Goal: Task Accomplishment & Management: Complete application form

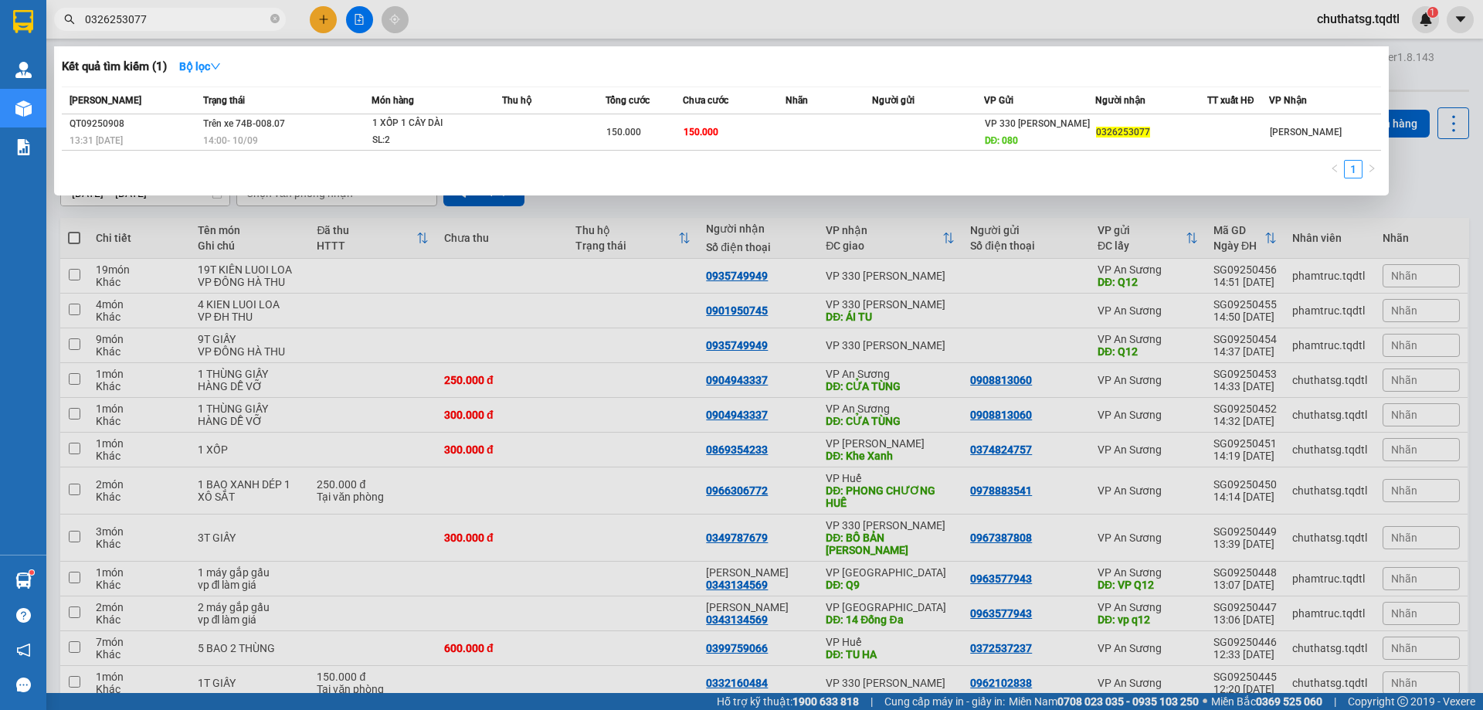
click at [991, 164] on div "1" at bounding box center [721, 174] width 1319 height 28
drag, startPoint x: 608, startPoint y: 66, endPoint x: 572, endPoint y: 62, distance: 35.8
click at [601, 63] on div "Kết quả tìm kiếm ( 1 ) Bộ lọc" at bounding box center [721, 66] width 1319 height 25
click at [326, 22] on div at bounding box center [741, 355] width 1483 height 710
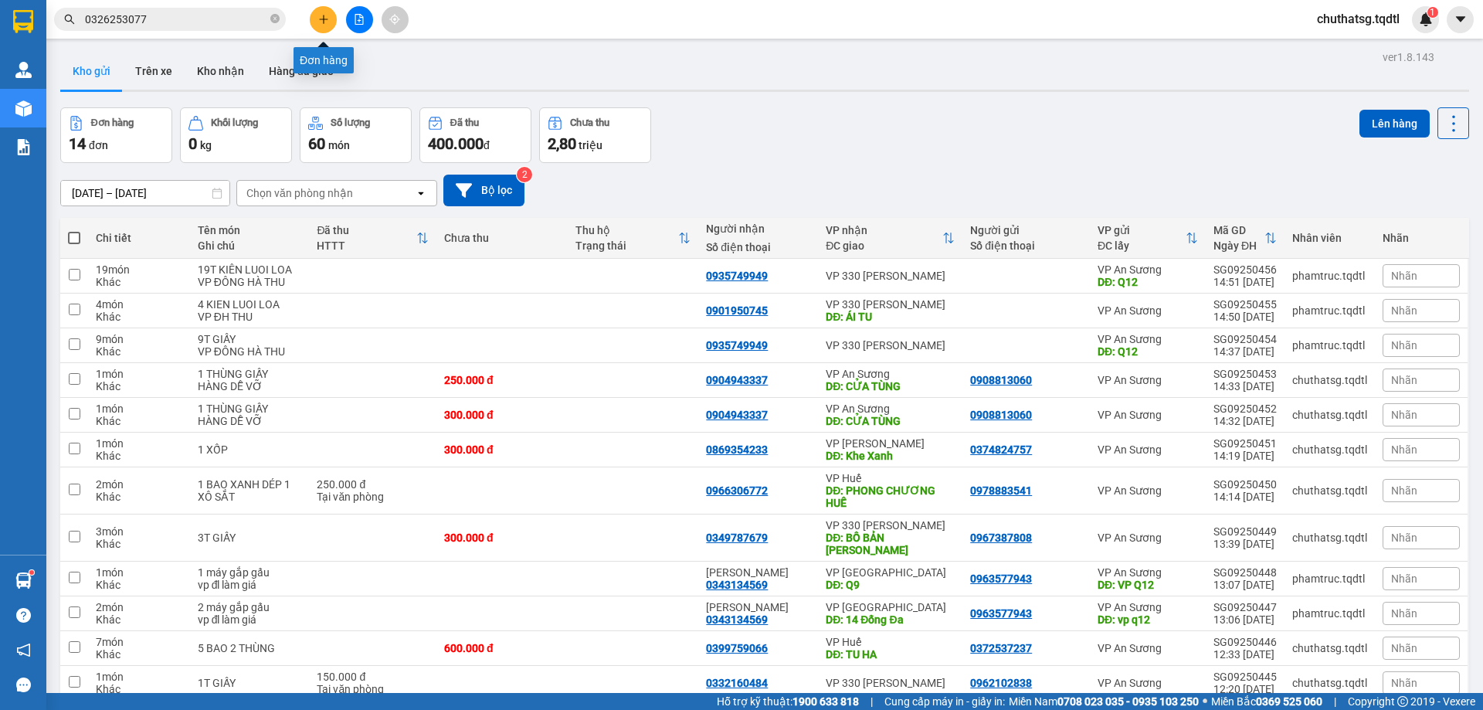
click at [327, 21] on icon "plus" at bounding box center [323, 19] width 11 height 11
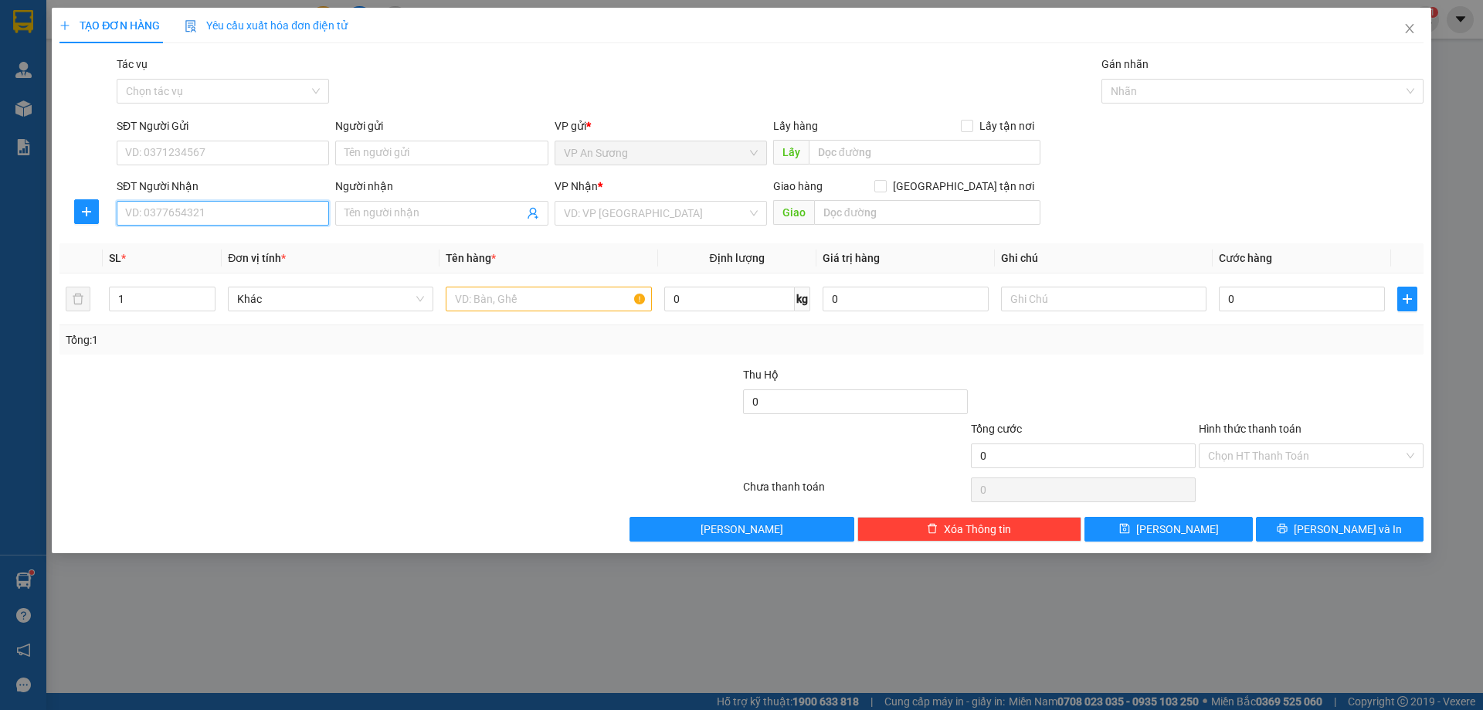
drag, startPoint x: 185, startPoint y: 217, endPoint x: 174, endPoint y: 206, distance: 15.3
click at [182, 214] on input "SĐT Người Nhận" at bounding box center [223, 213] width 212 height 25
type input "0"
click at [231, 147] on input "SĐT Người Gửi" at bounding box center [223, 153] width 212 height 25
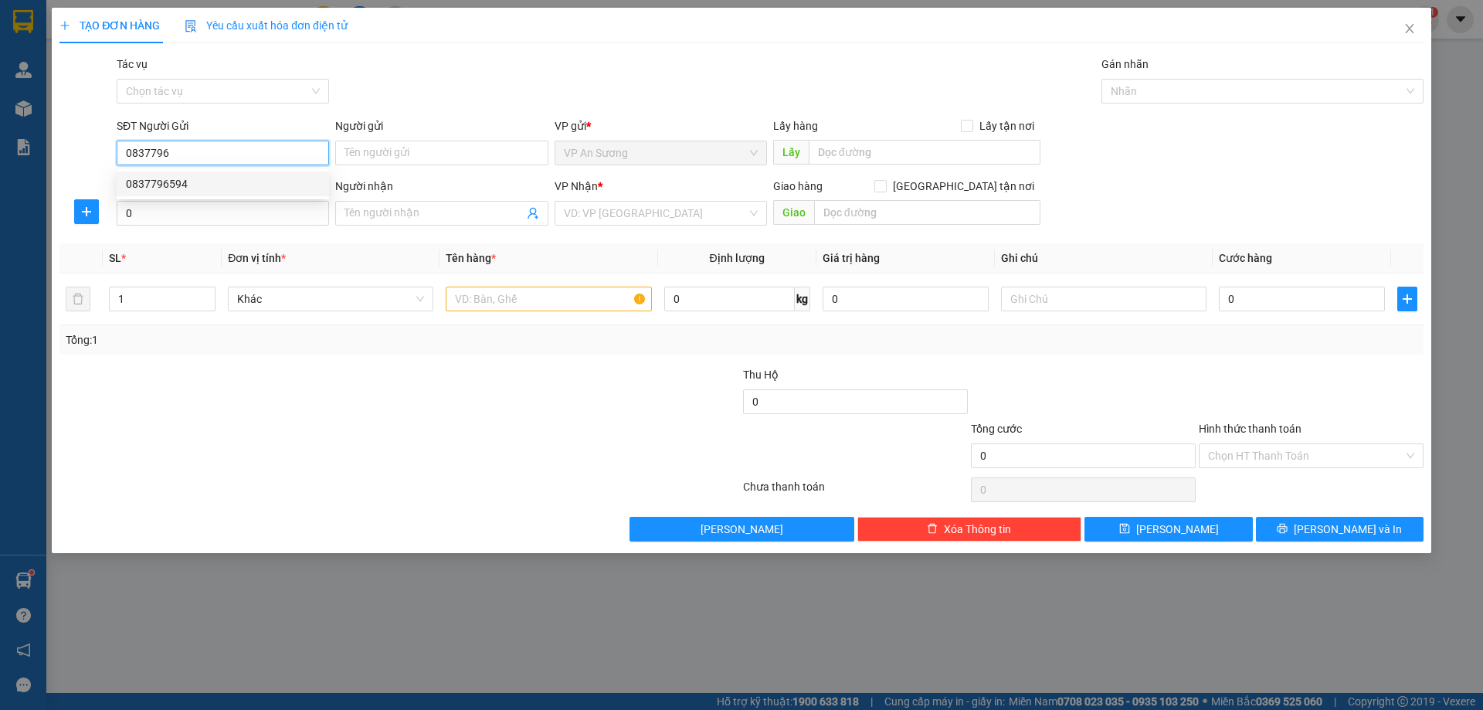
click at [151, 175] on div "0837796594" at bounding box center [223, 183] width 212 height 25
type input "0837796594"
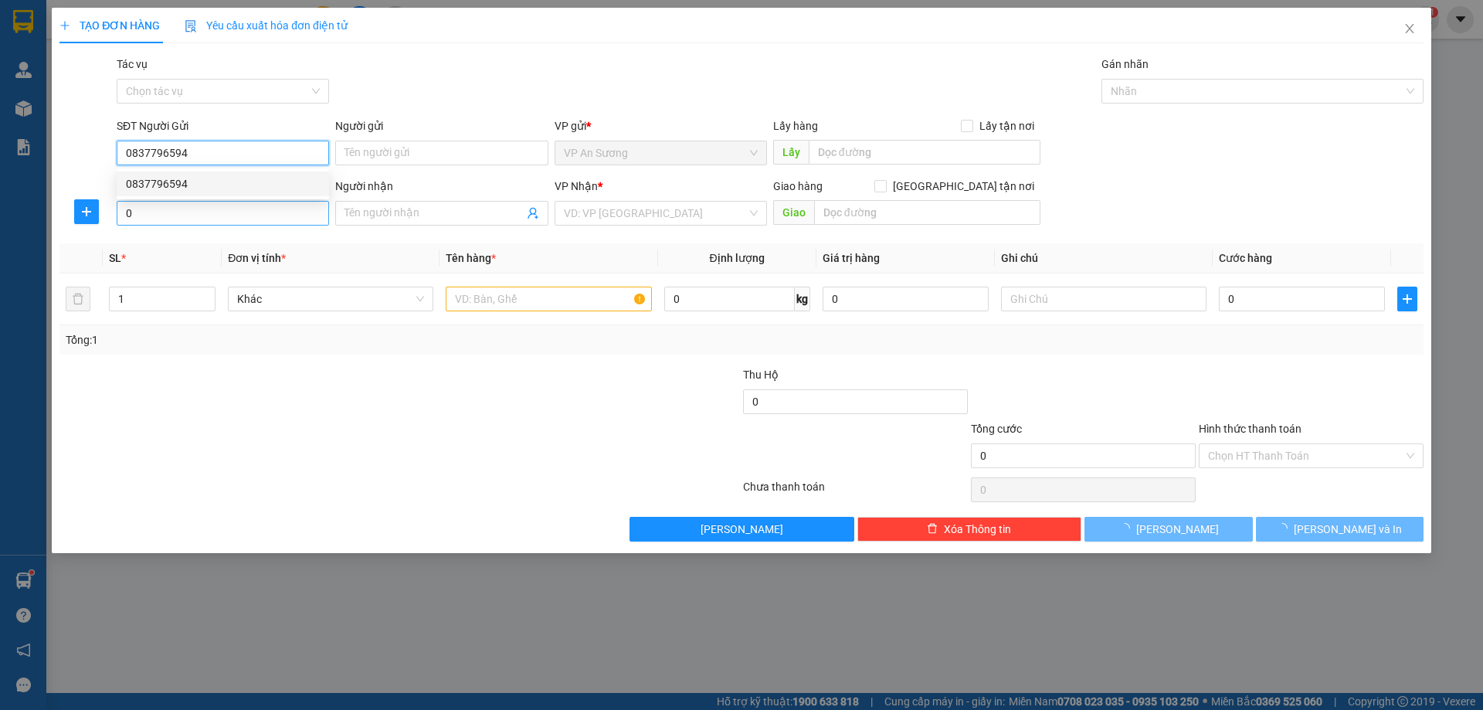
type input "1.200.000"
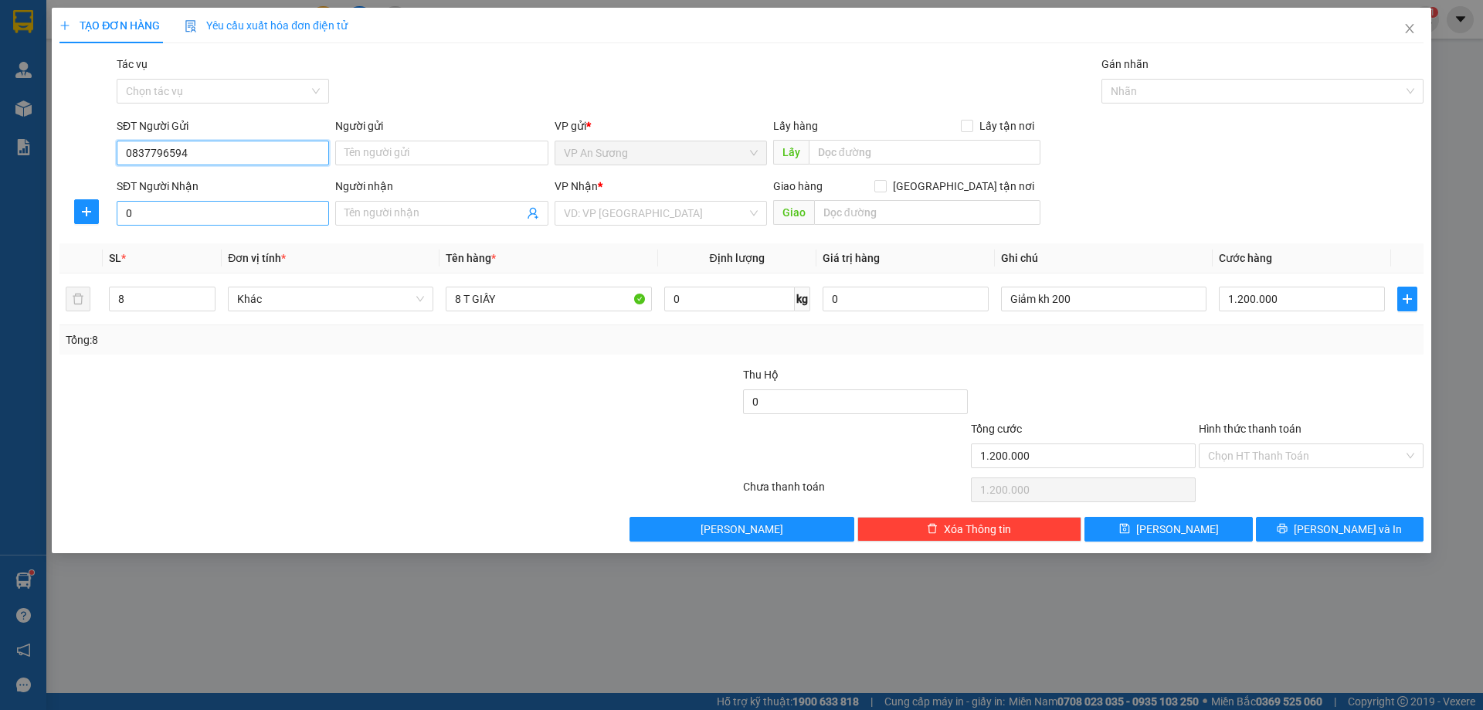
type input "0837796594"
click at [201, 215] on input "0" at bounding box center [223, 213] width 212 height 25
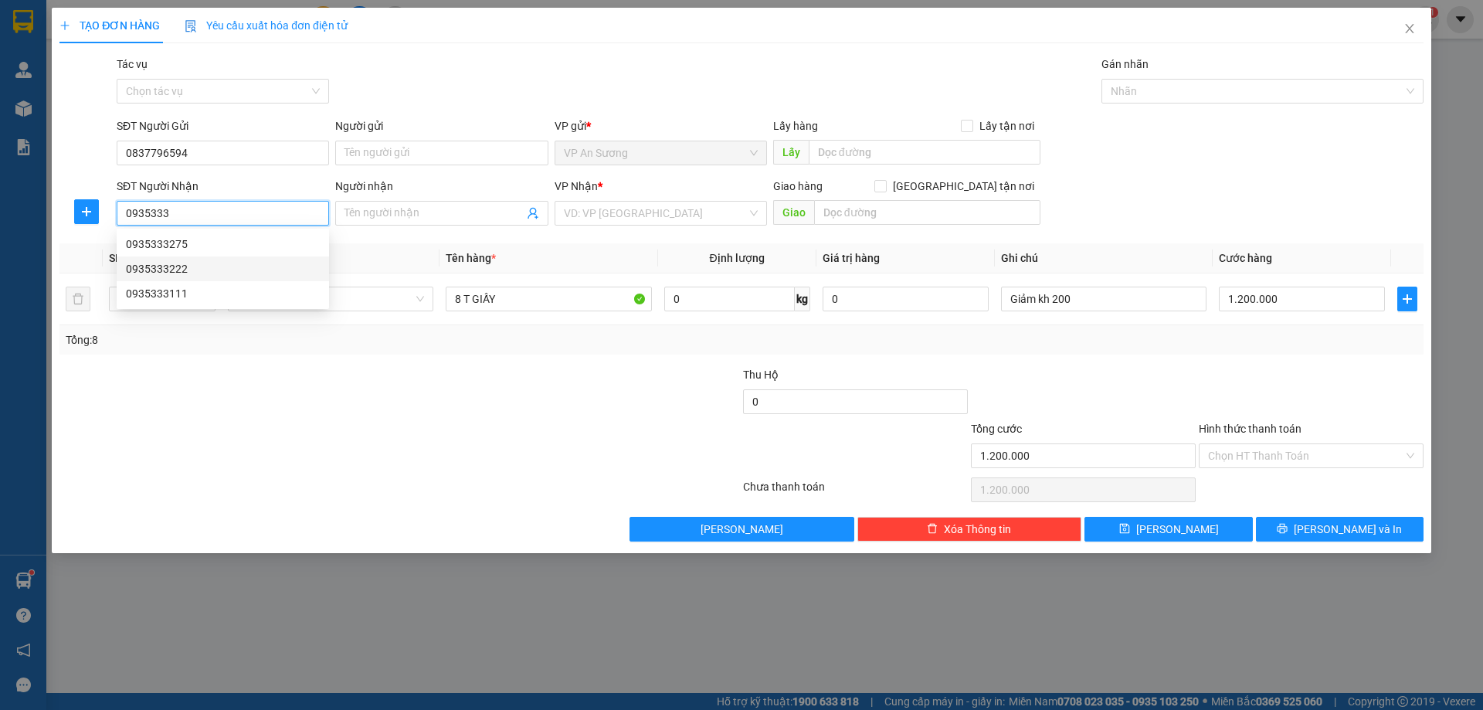
click at [151, 268] on div "0935333222" at bounding box center [223, 268] width 194 height 17
type input "0935333222"
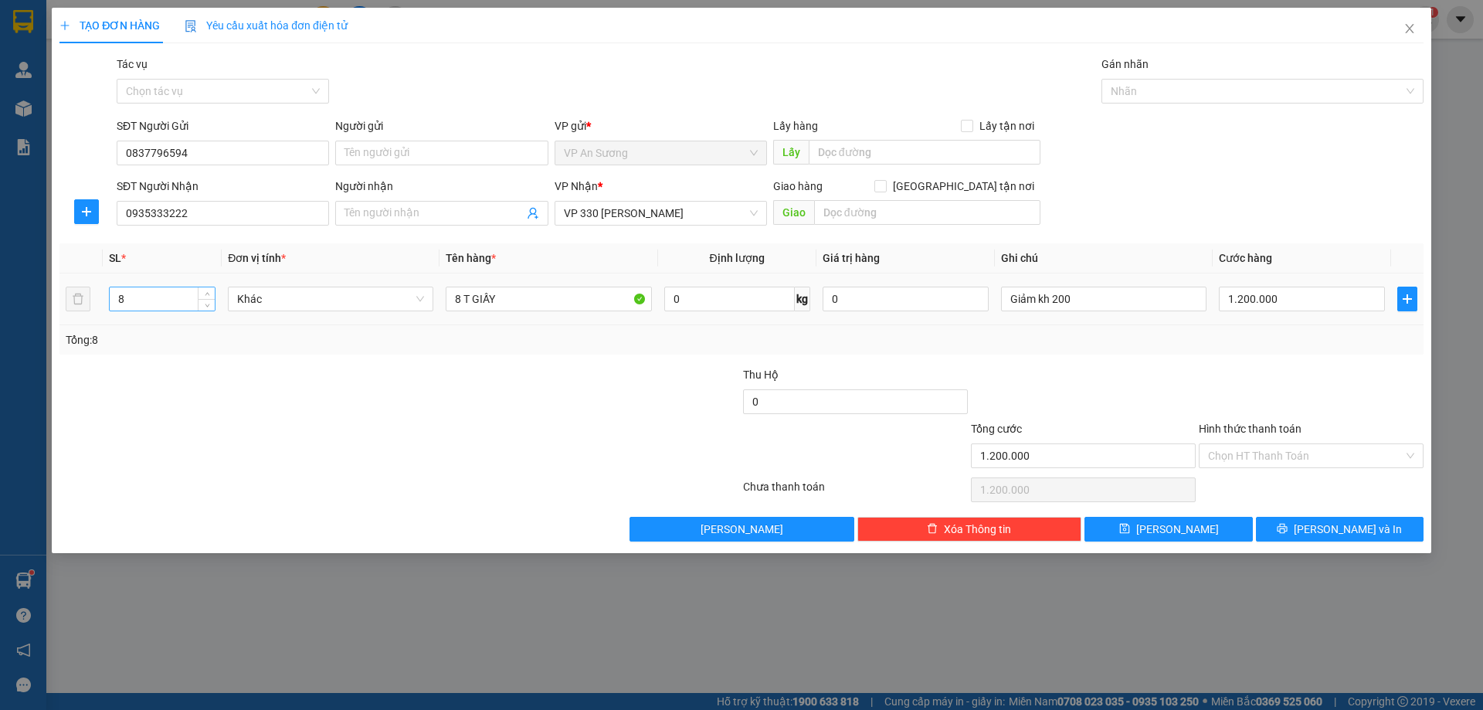
click at [131, 297] on input "8" at bounding box center [162, 298] width 105 height 23
type input "1"
click at [464, 299] on input "8 T GIẤY" at bounding box center [548, 298] width 205 height 25
type input "1T GIẤY"
click at [1078, 297] on input "Giảm kh 200" at bounding box center [1103, 298] width 205 height 25
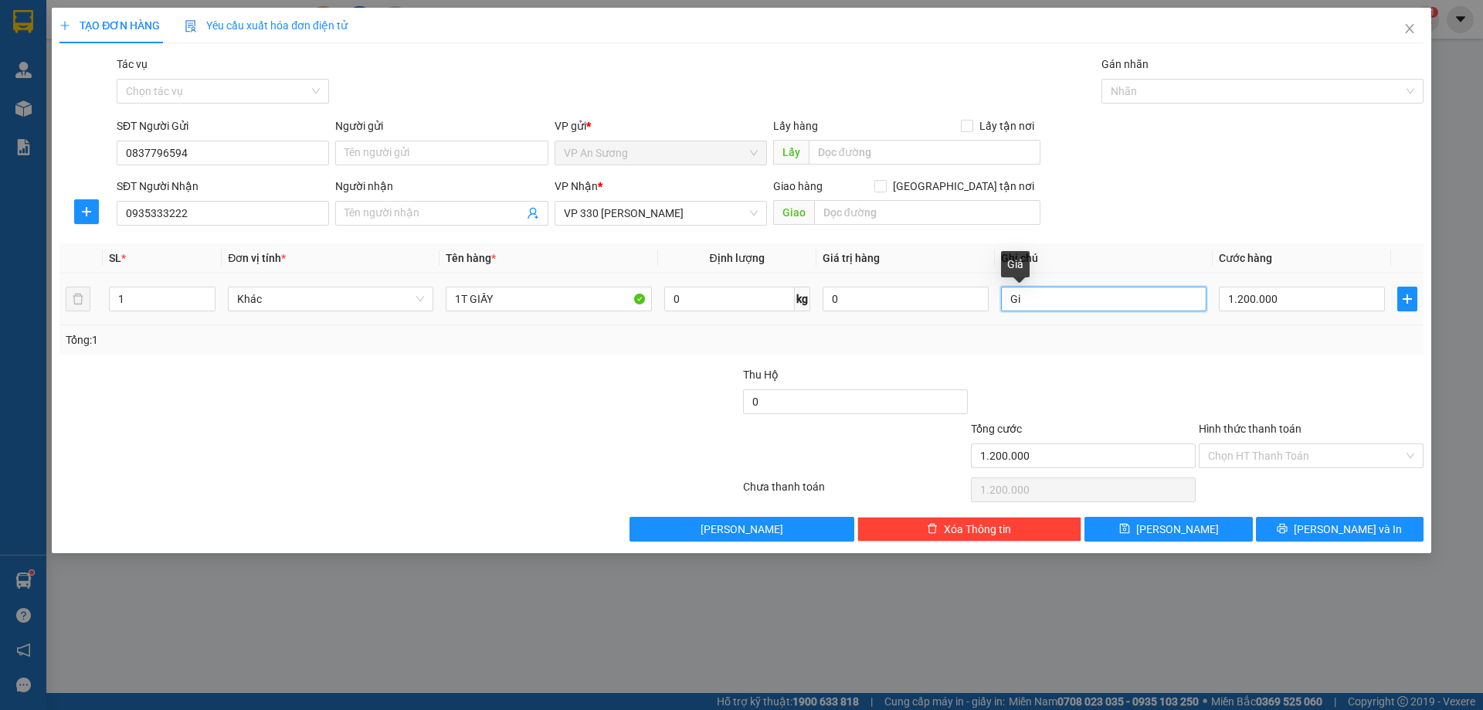
type input "G"
click at [1288, 297] on input "1.200.000" at bounding box center [1301, 298] width 166 height 25
type input "0"
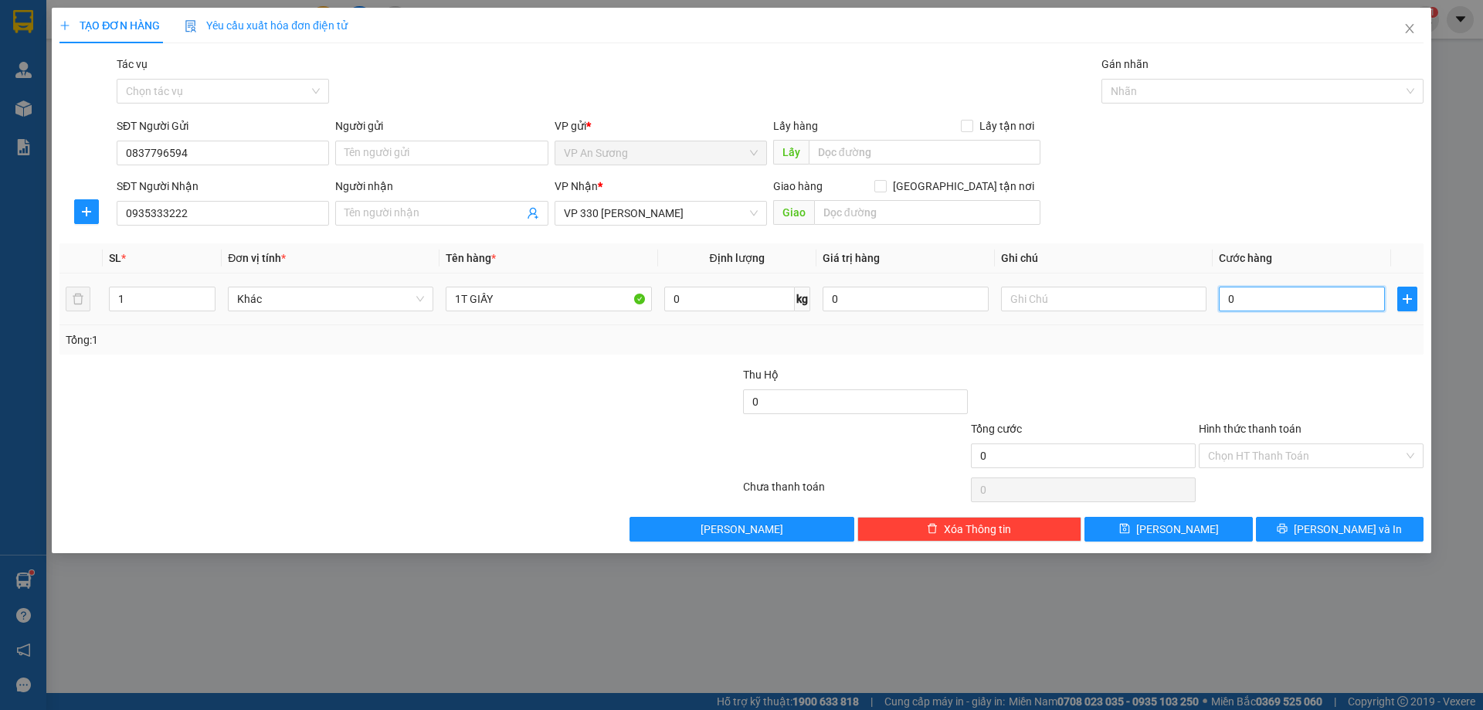
type input "2"
type input "02"
type input "20"
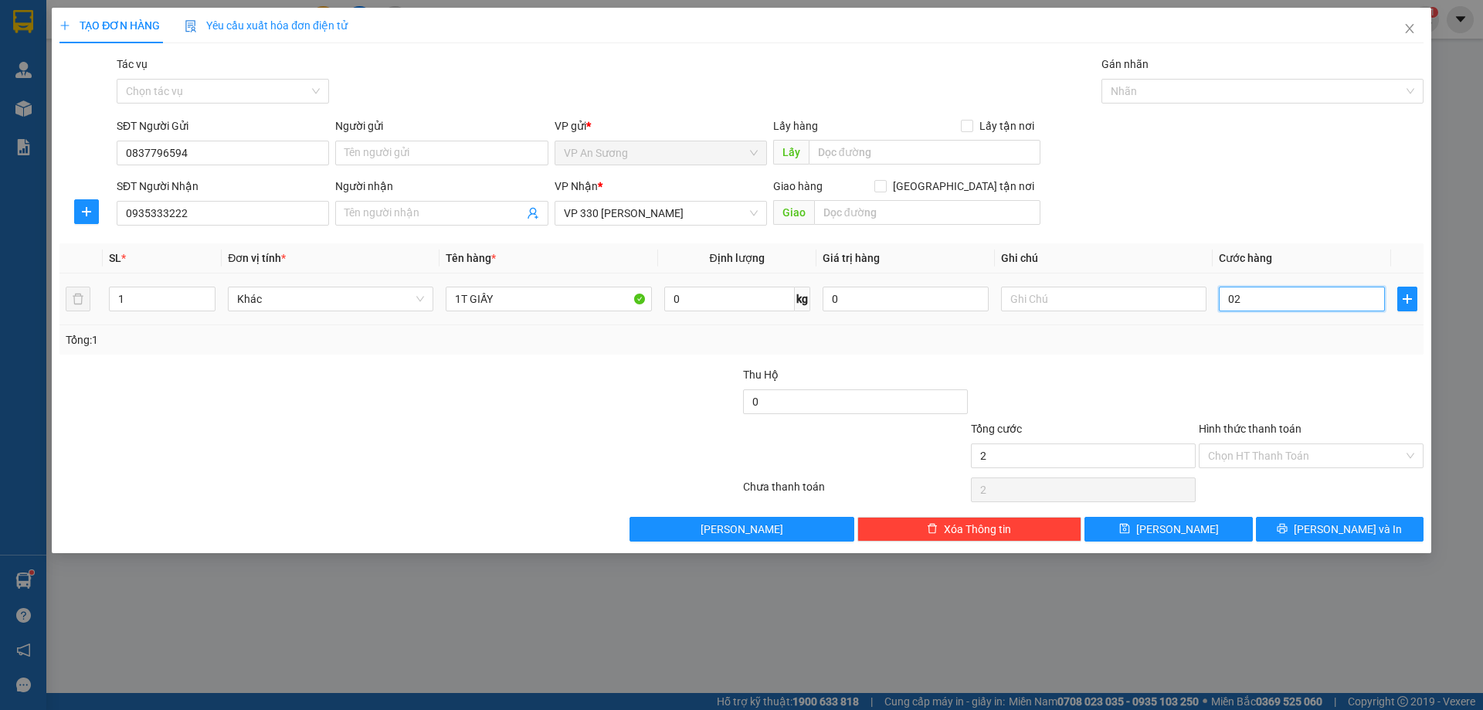
type input "020"
type input "200"
type input "0.200"
type input "200.000"
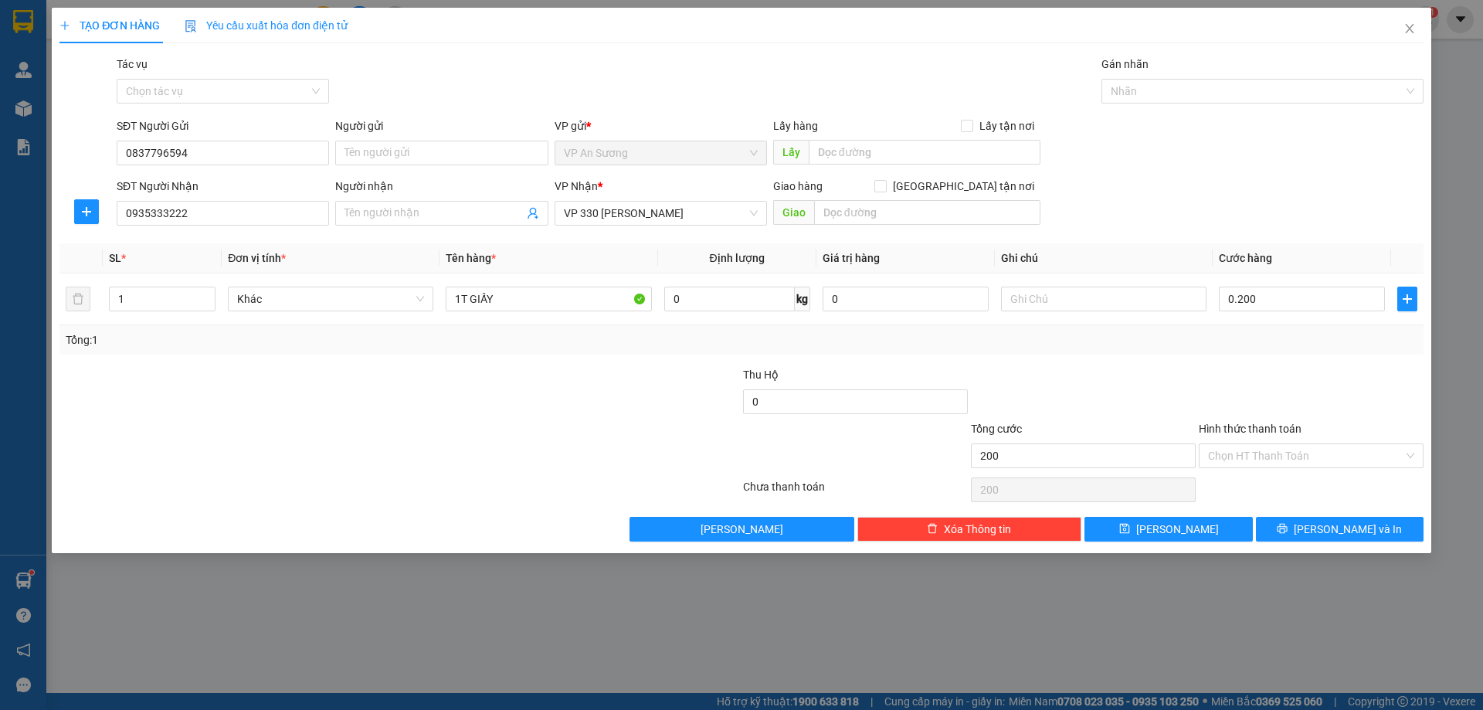
type input "200.000"
click at [1284, 368] on div at bounding box center [1311, 393] width 228 height 54
click at [1055, 300] on input "text" at bounding box center [1103, 298] width 205 height 25
type input "D"
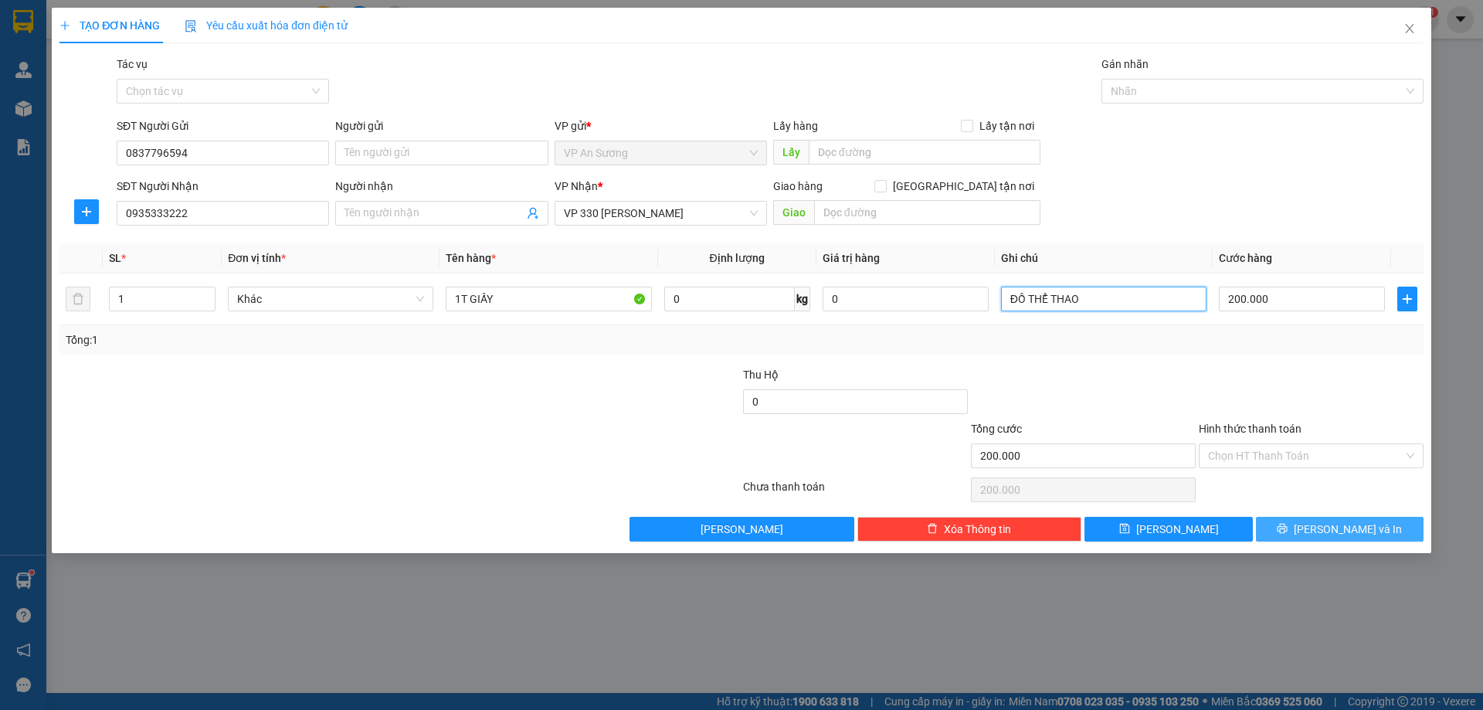
type input "ĐỒ THỂ THAO"
drag, startPoint x: 1338, startPoint y: 532, endPoint x: 1337, endPoint y: 523, distance: 9.4
click at [1338, 527] on span "[PERSON_NAME] và In" at bounding box center [1347, 528] width 108 height 17
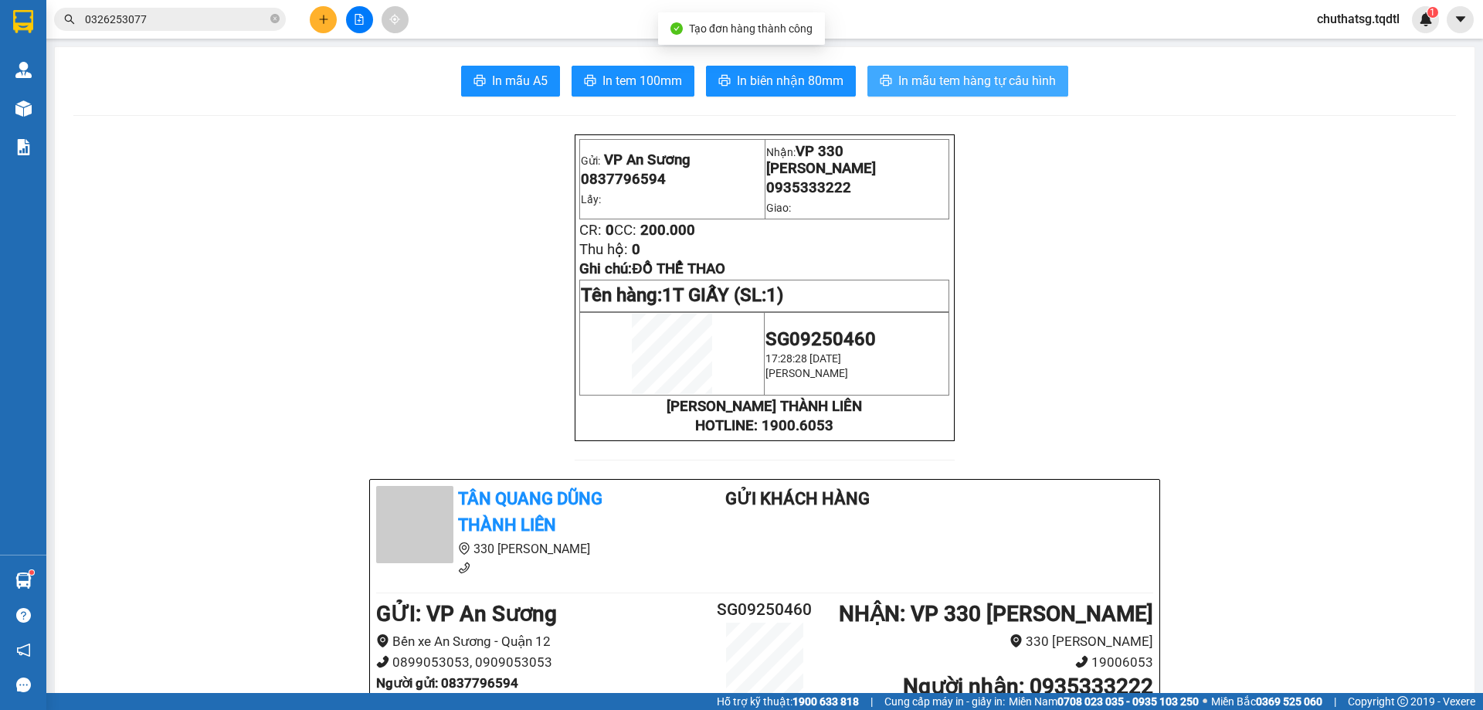
click at [920, 73] on span "In mẫu tem hàng tự cấu hình" at bounding box center [977, 80] width 158 height 19
